Goal: Information Seeking & Learning: Check status

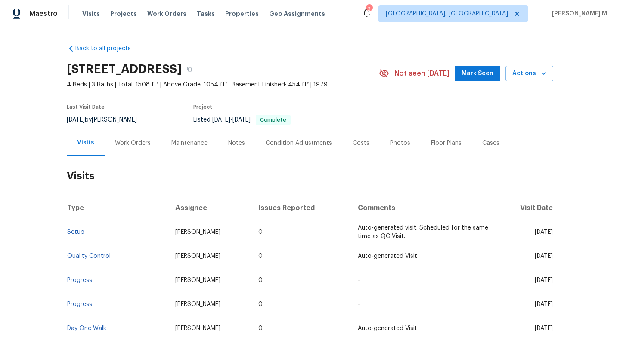
drag, startPoint x: 513, startPoint y: 232, endPoint x: 534, endPoint y: 232, distance: 20.7
click at [534, 232] on span "[DATE]" at bounding box center [543, 232] width 18 height 6
copy span "[DATE]"
click at [139, 139] on div "Work Orders" at bounding box center [133, 143] width 36 height 9
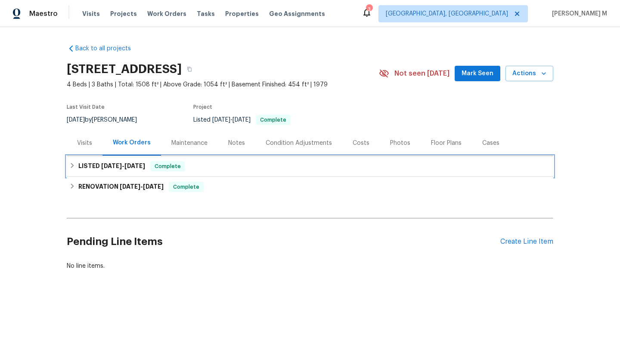
click at [130, 161] on div "LISTED 9/6/25 - 9/8/25 Complete" at bounding box center [310, 166] width 486 height 21
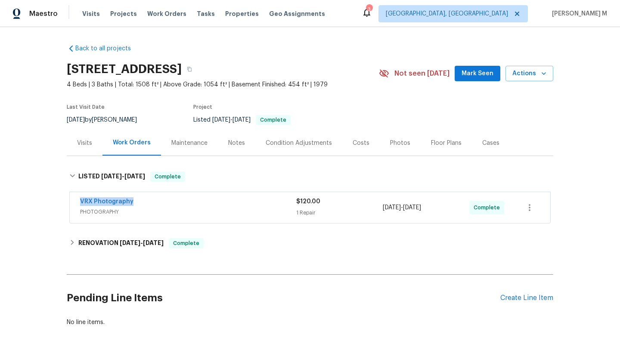
drag, startPoint x: 71, startPoint y: 203, endPoint x: 199, endPoint y: 203, distance: 128.2
click at [199, 203] on div "VRX Photography PHOTOGRAPHY $120.00 1 Repair 9/6/2025 - 9/8/2025 Complete" at bounding box center [310, 207] width 480 height 31
copy link "VRX Photography"
click at [84, 153] on div "Visits" at bounding box center [85, 142] width 36 height 25
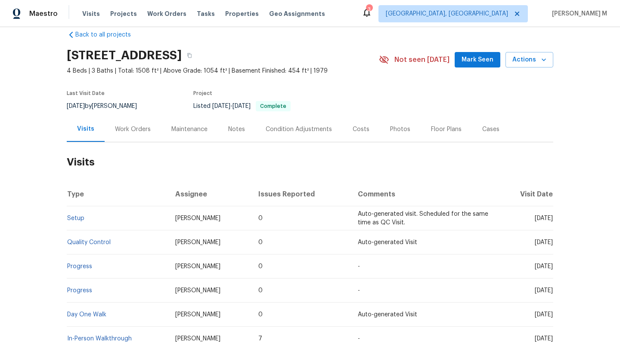
scroll to position [19, 0]
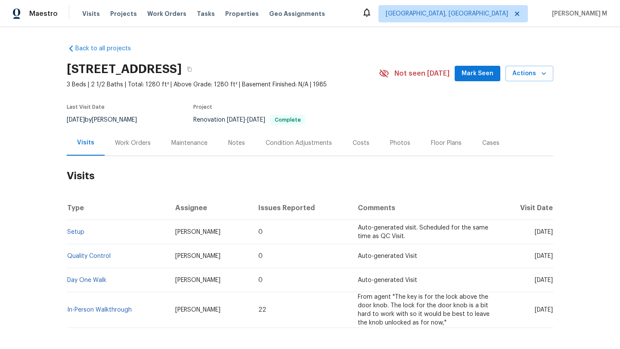
click at [138, 151] on div "Work Orders" at bounding box center [133, 142] width 56 height 25
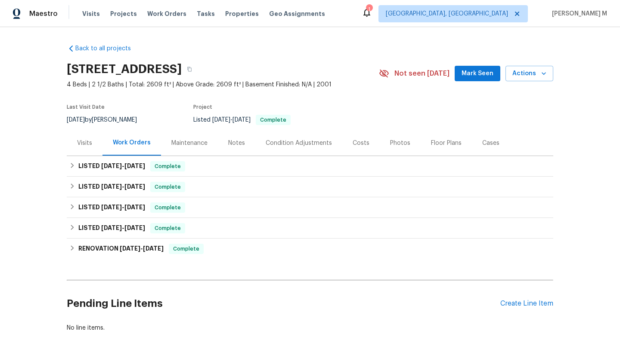
click at [485, 153] on div "Cases" at bounding box center [491, 142] width 38 height 25
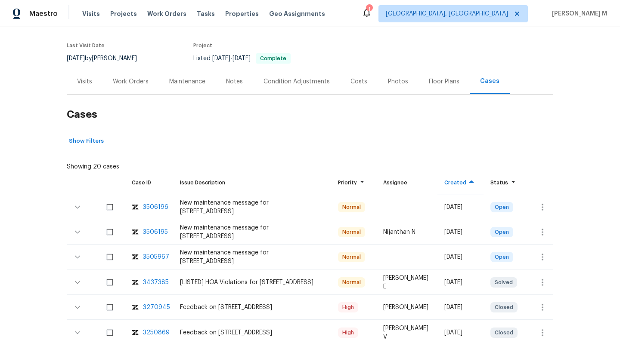
scroll to position [71, 0]
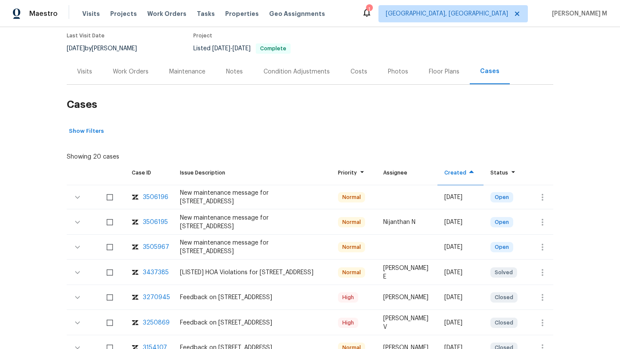
drag, startPoint x: 168, startPoint y: 198, endPoint x: 167, endPoint y: 207, distance: 9.6
click at [173, 207] on td "New maintenance message for 2420 Chestnut Dr , Little Elm, TX 75068" at bounding box center [252, 197] width 158 height 24
click at [198, 201] on div "New maintenance message for 2420 Chestnut Dr , Little Elm, TX 75068" at bounding box center [252, 197] width 144 height 17
copy div "3506196"
drag, startPoint x: 165, startPoint y: 198, endPoint x: 142, endPoint y: 198, distance: 23.7
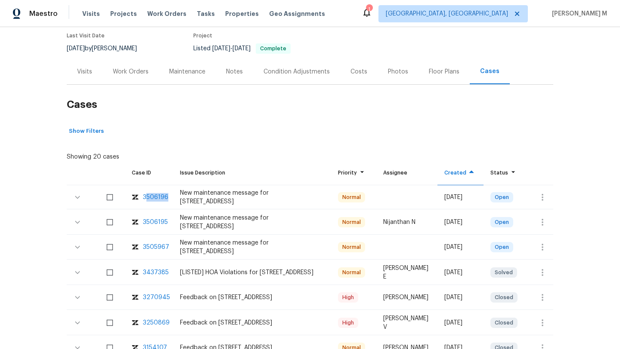
click at [142, 198] on td "3506196" at bounding box center [149, 197] width 48 height 24
click at [204, 199] on div "New maintenance message for 2420 Chestnut Dr , Little Elm, TX 75068" at bounding box center [252, 197] width 144 height 17
copy div "3506196"
drag, startPoint x: 165, startPoint y: 198, endPoint x: 141, endPoint y: 198, distance: 24.1
click at [141, 198] on td "3506196" at bounding box center [149, 197] width 48 height 24
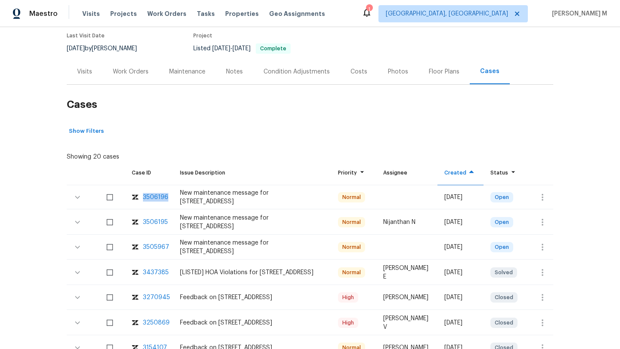
click at [162, 223] on div "3506195" at bounding box center [155, 222] width 25 height 9
click at [161, 248] on div "3505967" at bounding box center [156, 247] width 26 height 9
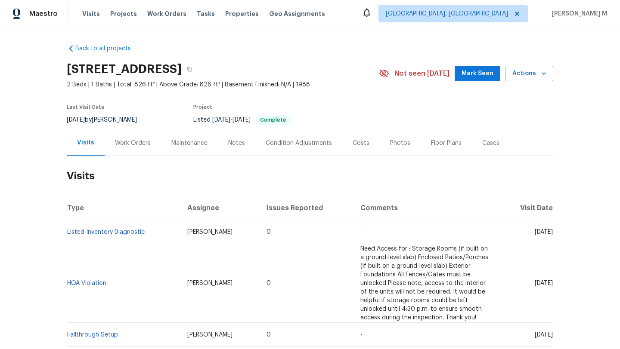
drag, startPoint x: 513, startPoint y: 231, endPoint x: 534, endPoint y: 231, distance: 20.2
click at [534, 231] on span "Tue, Aug 26 2025" at bounding box center [543, 232] width 18 height 6
copy span "Aug 26"
click at [141, 139] on div "Work Orders" at bounding box center [133, 143] width 36 height 9
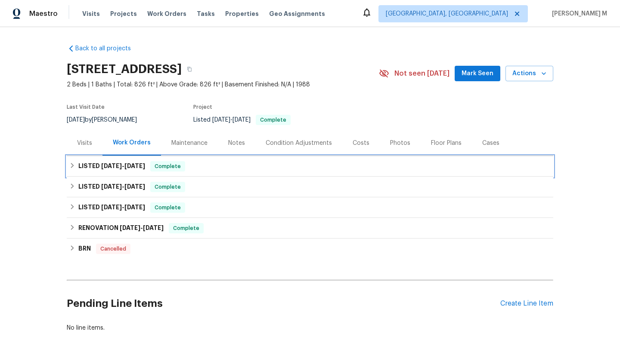
click at [132, 168] on span "8/8/25" at bounding box center [134, 166] width 21 height 6
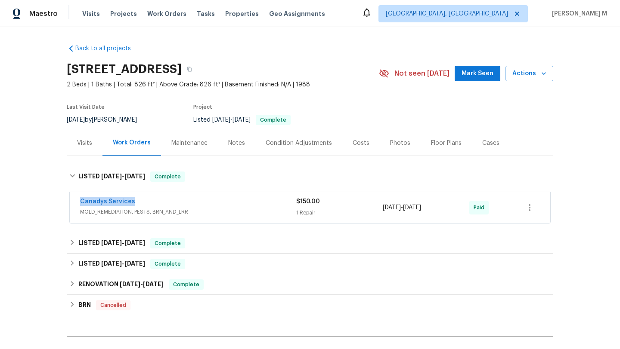
drag, startPoint x: 74, startPoint y: 201, endPoint x: 152, endPoint y: 201, distance: 78.8
click at [152, 201] on div "Canadys Services MOLD_REMEDIATION, PESTS, BRN_AND_LRR $150.00 1 Repair 8/8/2025…" at bounding box center [310, 207] width 480 height 31
copy link "Canadys Services"
drag, startPoint x: 379, startPoint y: 209, endPoint x: 433, endPoint y: 208, distance: 54.2
click at [421, 208] on span "8/8/2025 - 8/8/2025" at bounding box center [402, 208] width 38 height 9
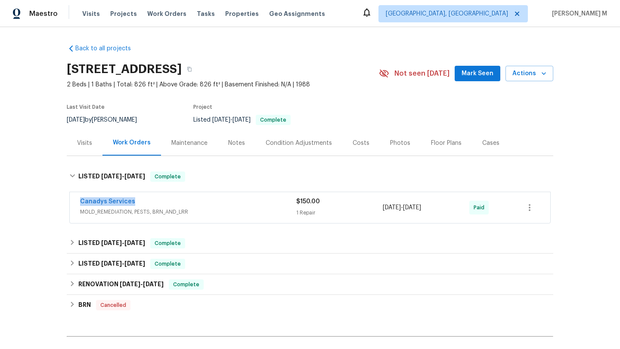
copy span "8/8/2025 - 8/8/202"
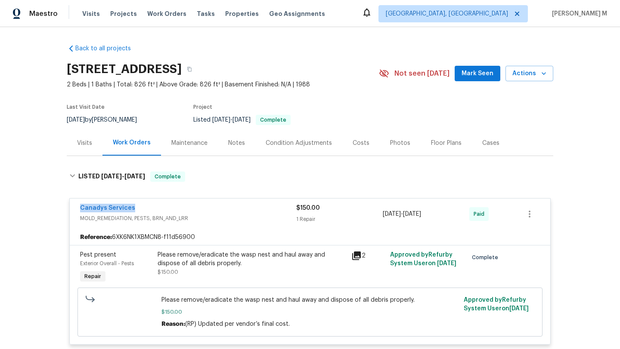
copy span "8/8/2025 - 8/8/2025"
